Goal: Task Accomplishment & Management: Manage account settings

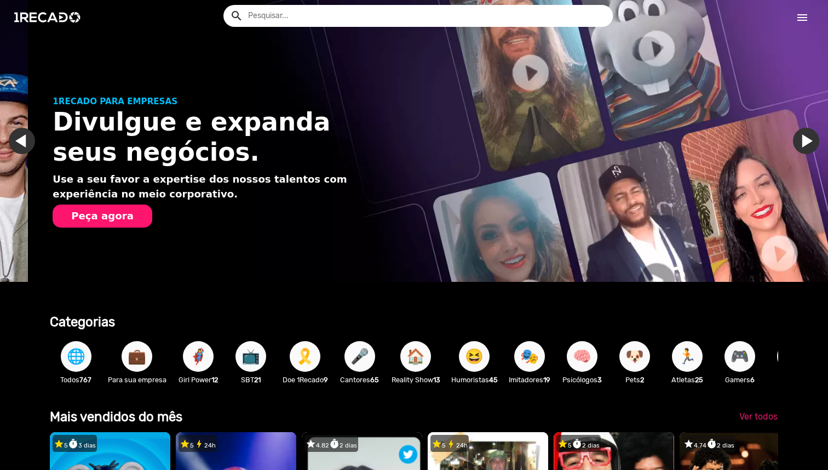
scroll to position [0, 815]
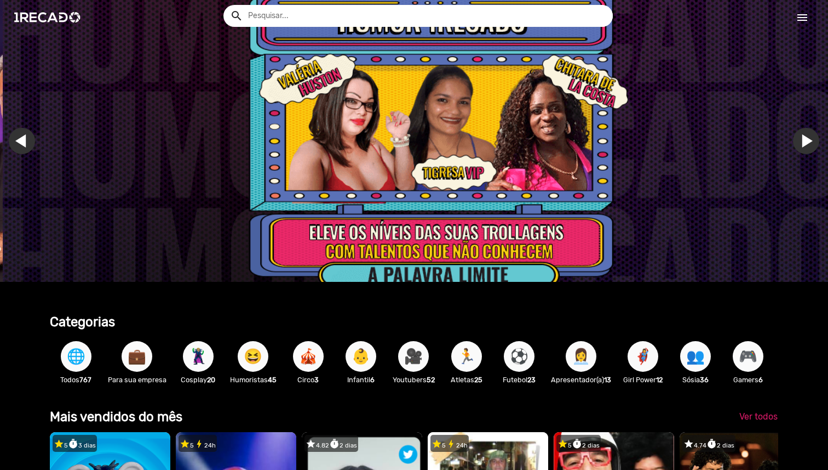
scroll to position [0, 2485]
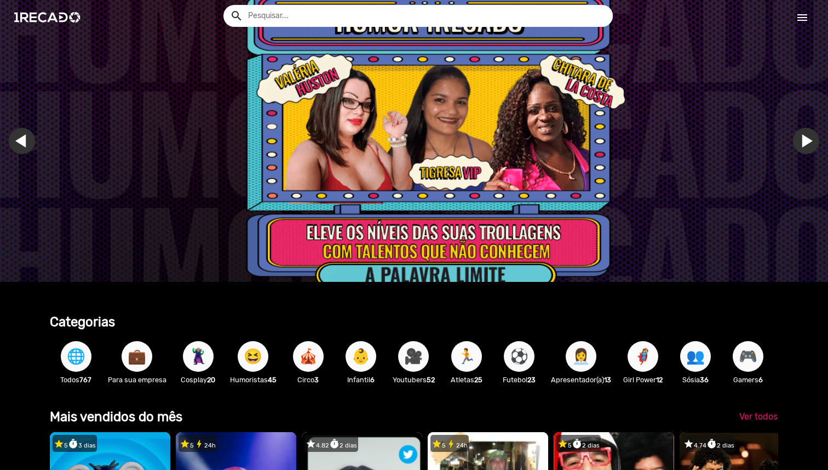
click at [797, 22] on mat-icon "menu" at bounding box center [802, 17] width 13 height 13
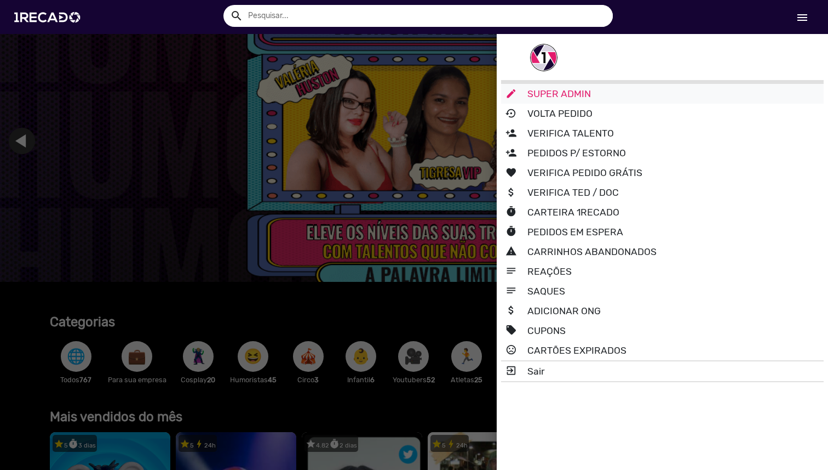
click at [636, 100] on link "edit SUPER ADMIN" at bounding box center [662, 94] width 323 height 20
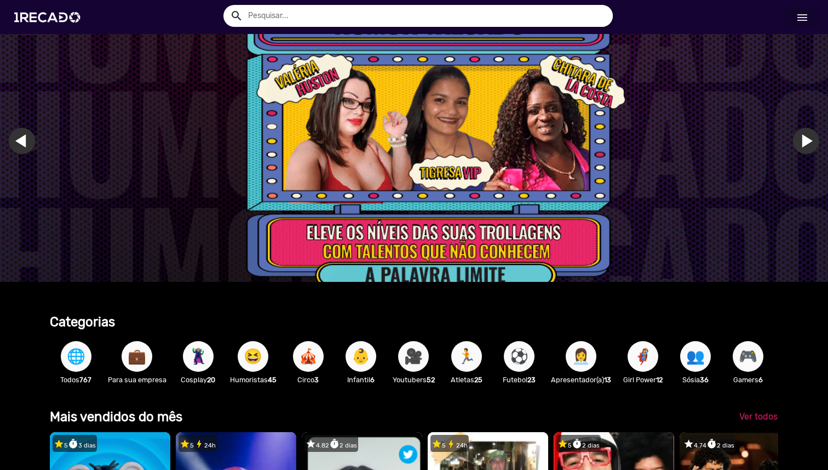
scroll to position [0, 2466]
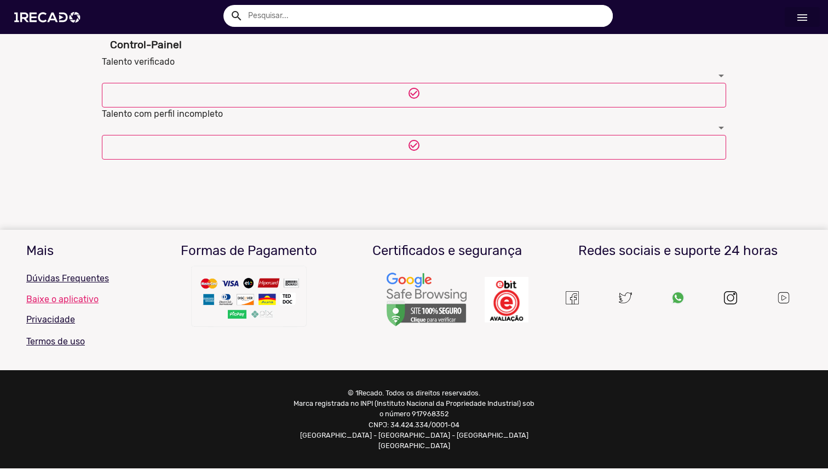
click at [449, 62] on div "Talento verificado check_circle_outline" at bounding box center [414, 81] width 625 height 52
click at [447, 69] on div at bounding box center [409, 75] width 615 height 14
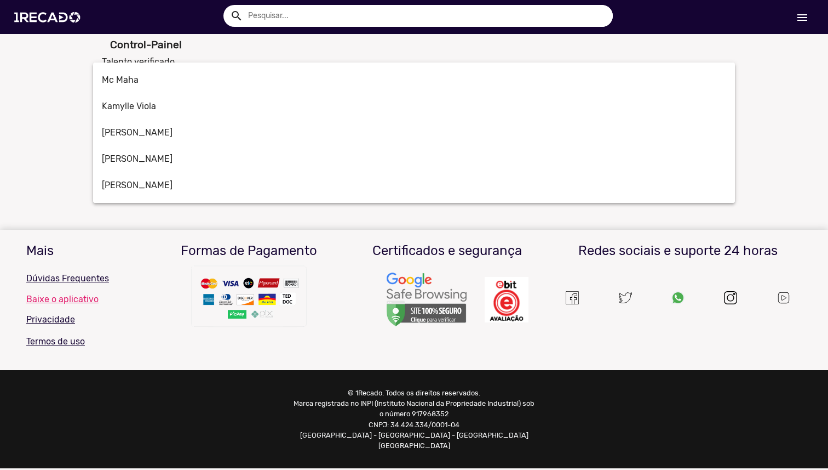
scroll to position [3783, 0]
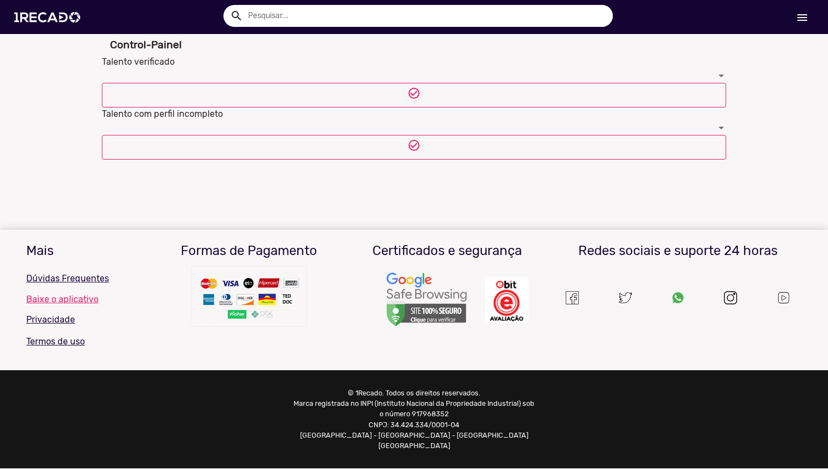
click at [344, 73] on div at bounding box center [409, 75] width 615 height 14
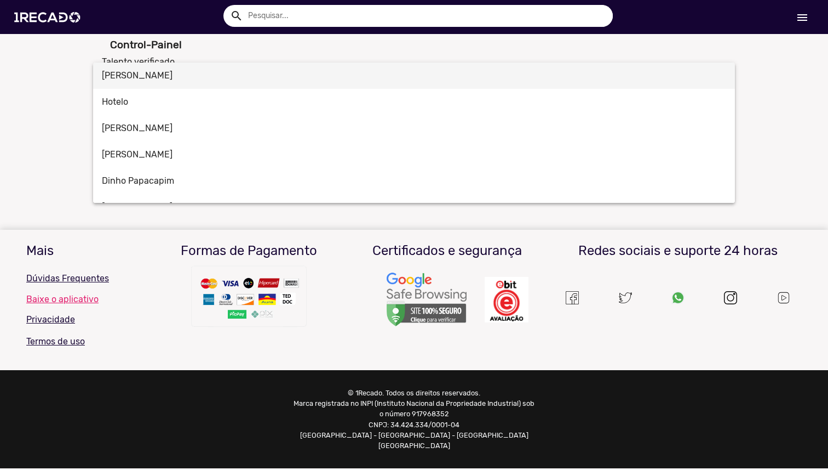
scroll to position [1232, 0]
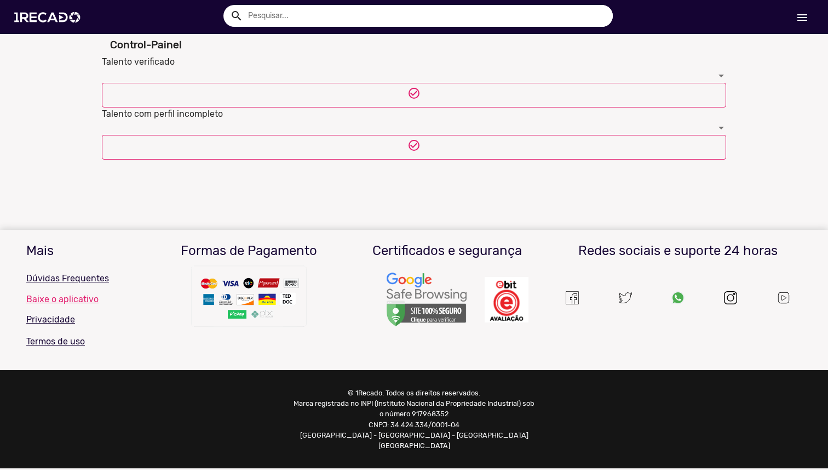
click at [475, 69] on div at bounding box center [409, 75] width 615 height 14
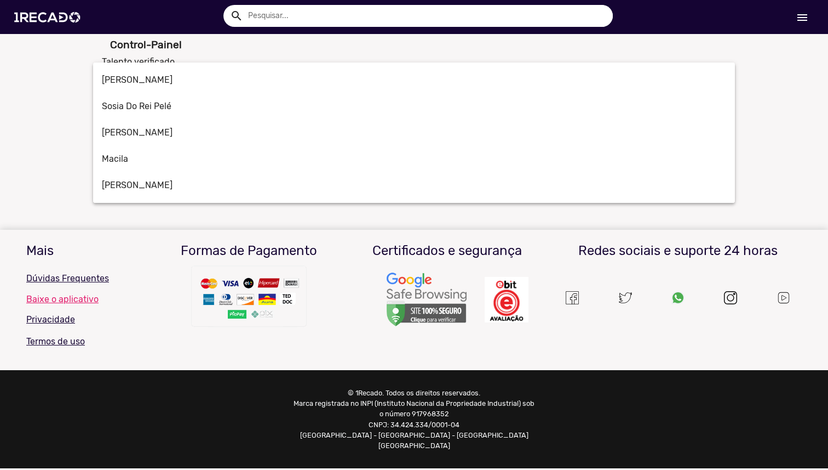
scroll to position [4519, 0]
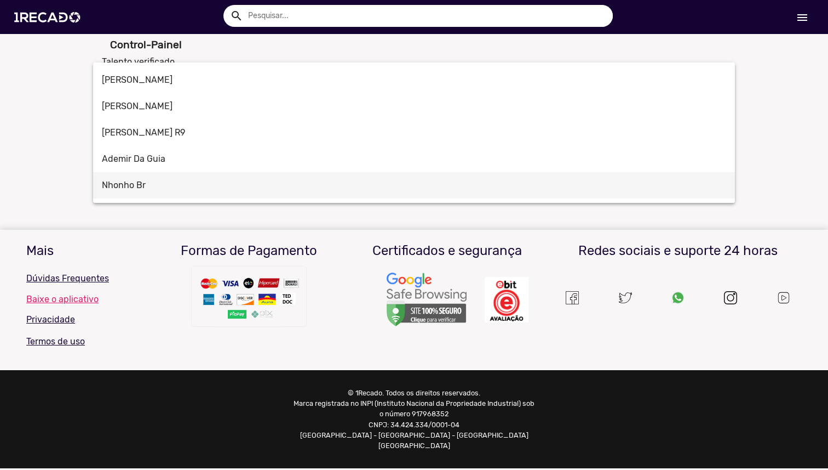
click at [338, 185] on span "Nhonho Br" at bounding box center [414, 185] width 625 height 26
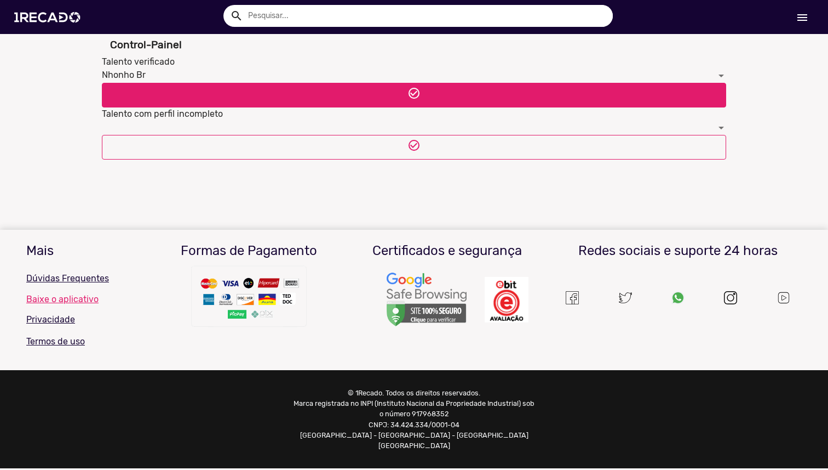
click at [397, 98] on button "check_circle_outline" at bounding box center [414, 95] width 625 height 25
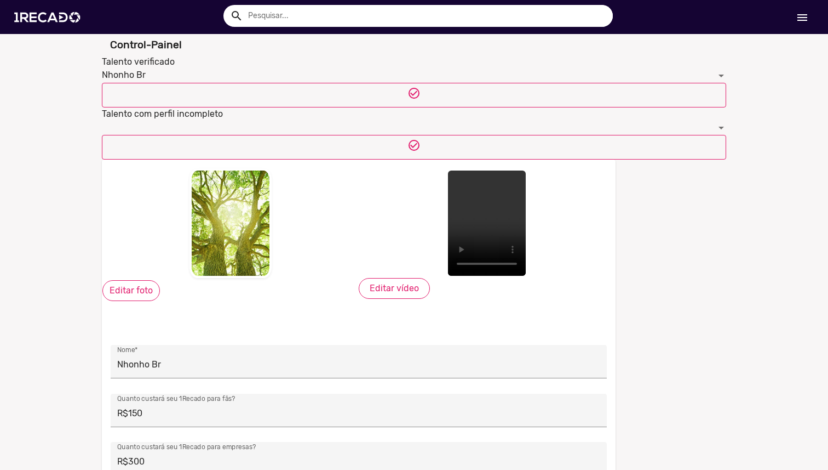
click at [225, 237] on img at bounding box center [231, 223] width 82 height 110
click at [148, 281] on label "Editar foto" at bounding box center [131, 290] width 58 height 21
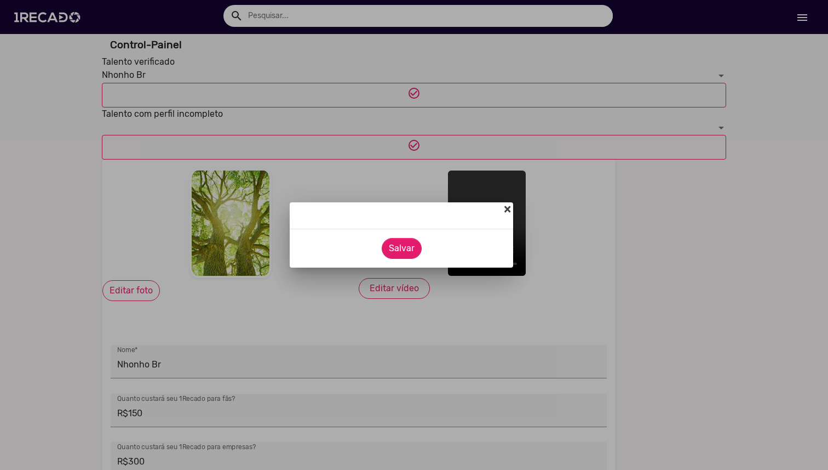
click at [508, 208] on span "×" at bounding box center [507, 208] width 7 height 15
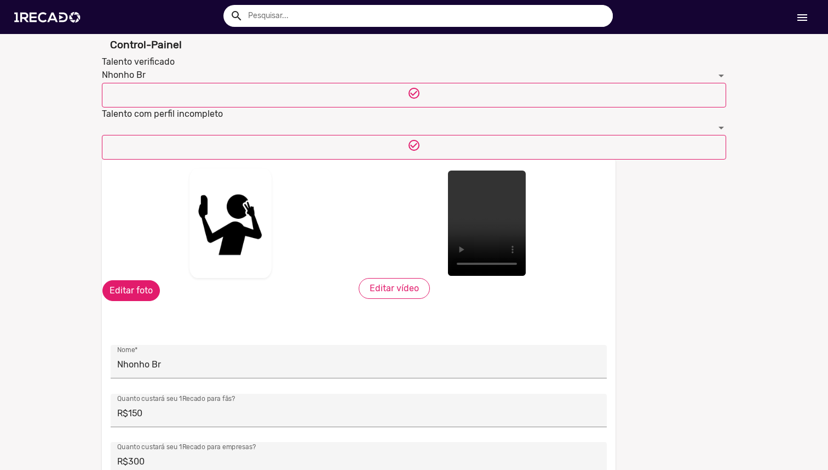
click at [138, 292] on label "Editar foto" at bounding box center [131, 290] width 58 height 21
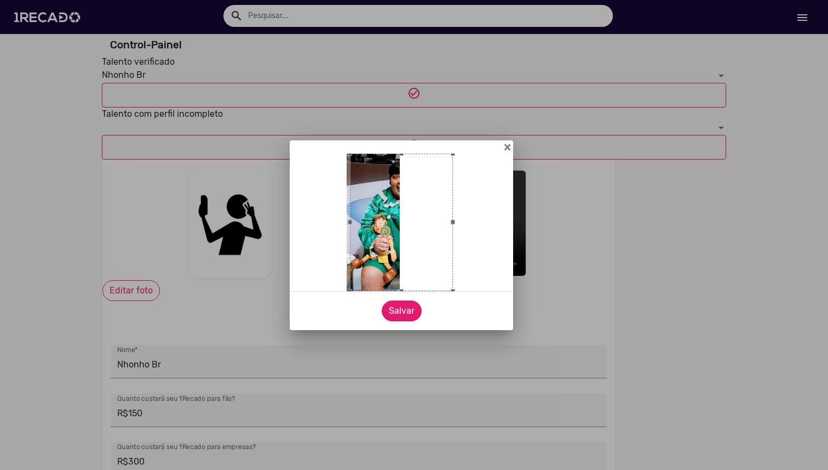
click at [398, 313] on button "Salvar" at bounding box center [402, 310] width 40 height 21
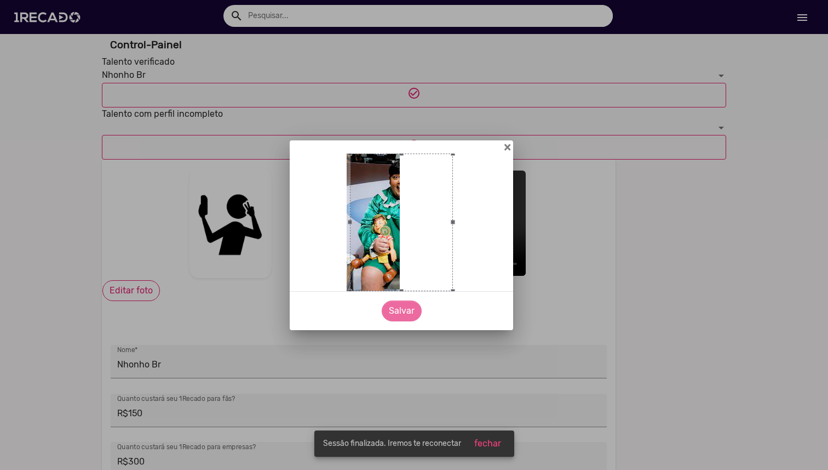
click at [484, 447] on span "fechar" at bounding box center [488, 443] width 27 height 10
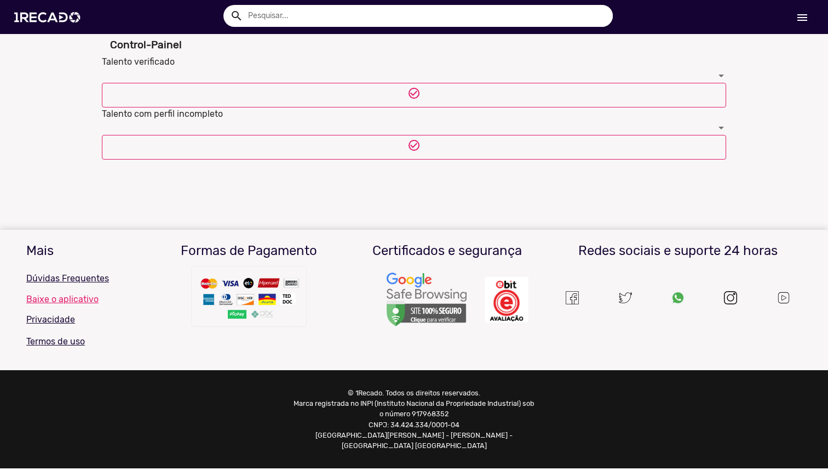
click at [595, 77] on div at bounding box center [409, 75] width 615 height 14
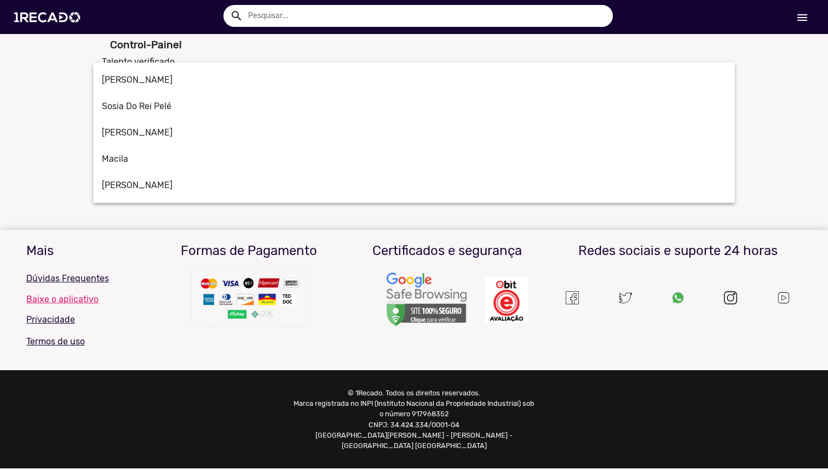
scroll to position [4519, 0]
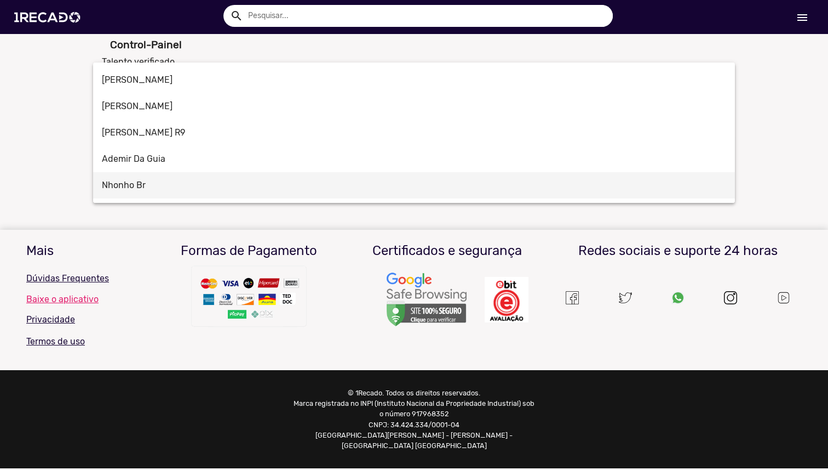
click at [317, 178] on span "Nhonho Br" at bounding box center [414, 185] width 625 height 26
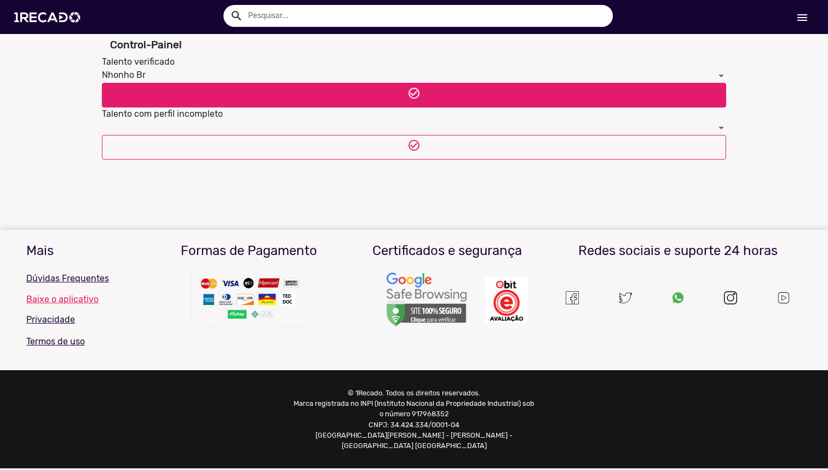
click at [411, 94] on mat-icon "check_circle_outline" at bounding box center [414, 93] width 13 height 13
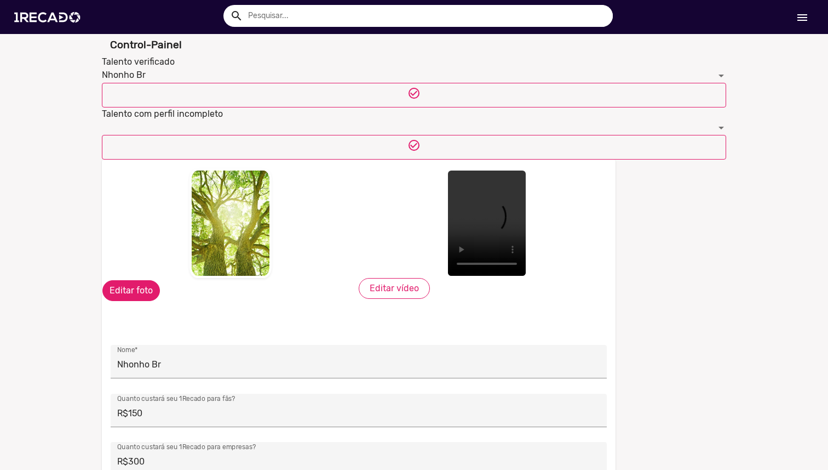
click at [138, 285] on label "Editar foto" at bounding box center [131, 290] width 58 height 21
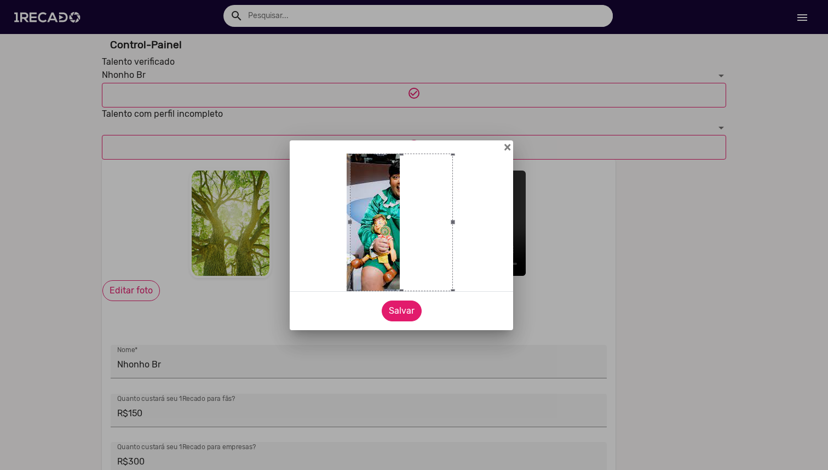
click at [397, 311] on button "Salvar" at bounding box center [402, 310] width 40 height 21
click at [798, 22] on div at bounding box center [414, 235] width 828 height 470
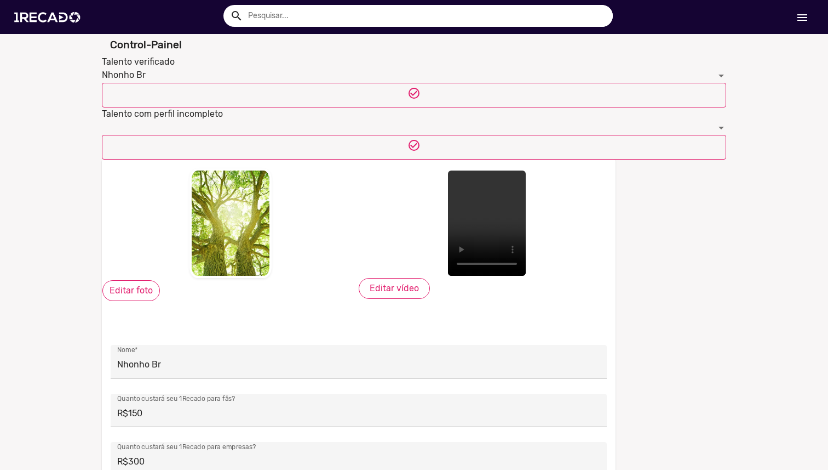
click at [799, 22] on mat-icon "menu" at bounding box center [802, 17] width 13 height 13
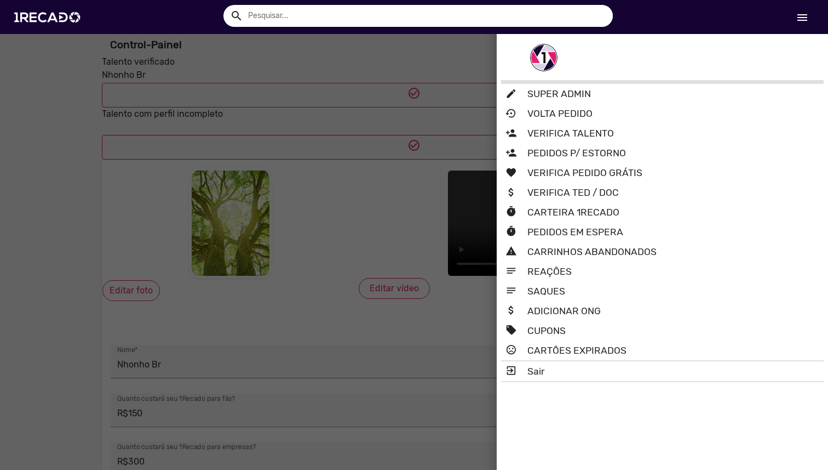
click at [435, 228] on div at bounding box center [414, 235] width 828 height 470
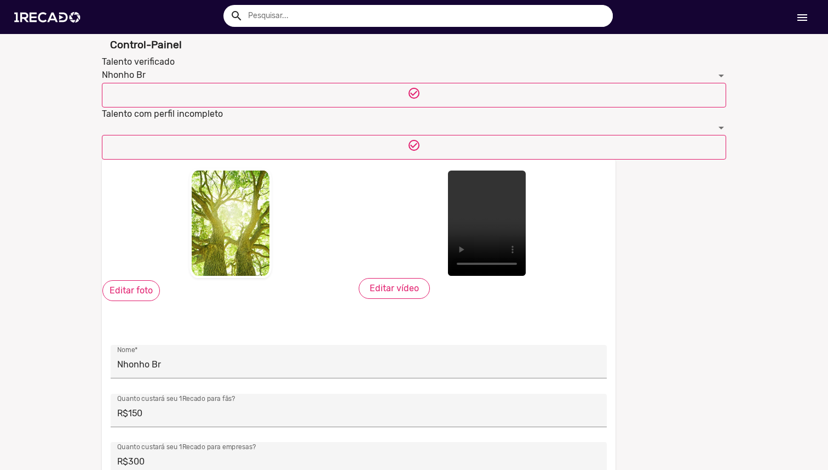
click at [808, 18] on mat-icon "menu" at bounding box center [802, 17] width 13 height 13
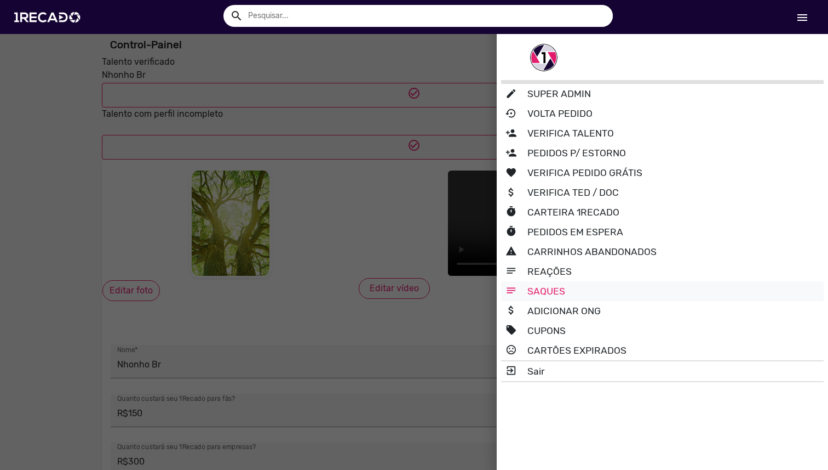
click at [569, 294] on link "notes SAQUES" at bounding box center [662, 291] width 323 height 20
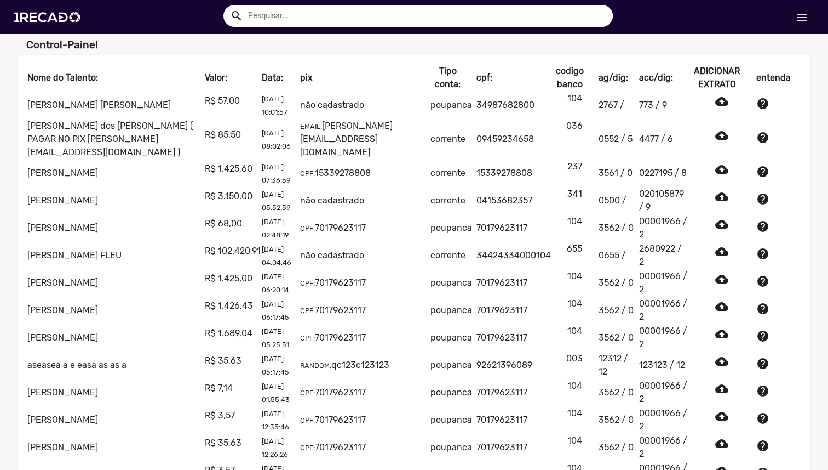
click at [762, 165] on span "help" at bounding box center [763, 171] width 13 height 13
